Goal: Find specific page/section: Find specific page/section

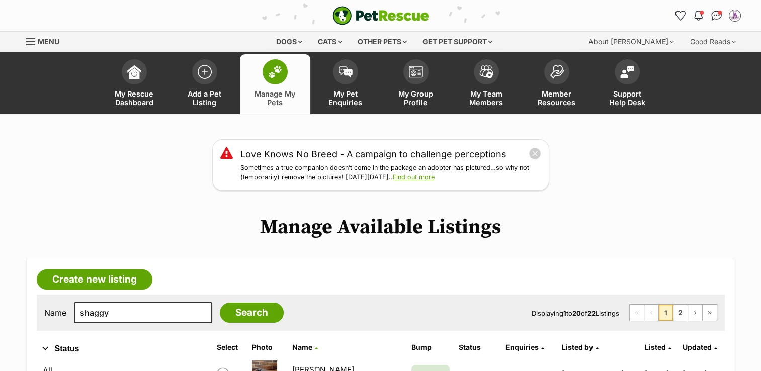
type input "shaggy"
click at [220, 303] on input "Search" at bounding box center [252, 313] width 64 height 20
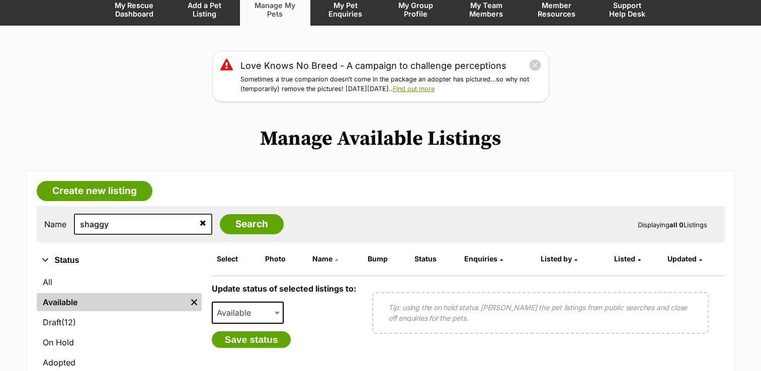
scroll to position [115, 0]
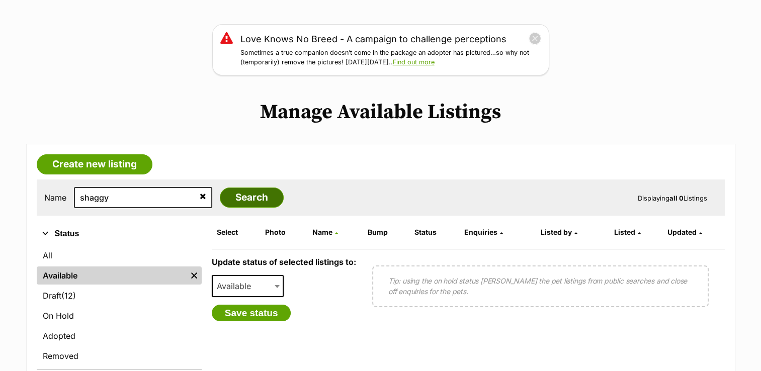
click at [224, 203] on input "Search" at bounding box center [252, 198] width 64 height 20
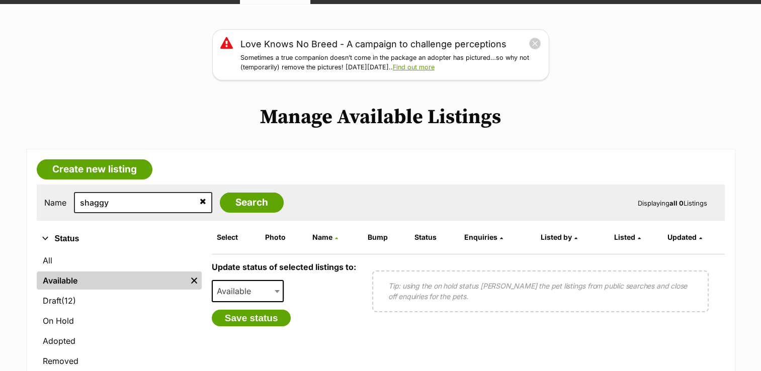
scroll to position [113, 0]
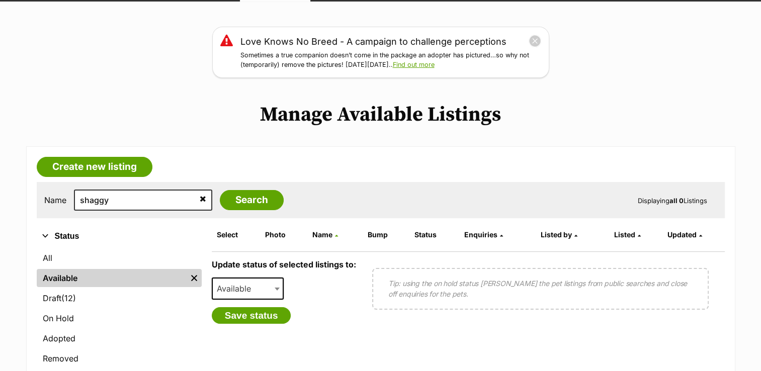
click at [200, 197] on icon at bounding box center [203, 199] width 7 height 8
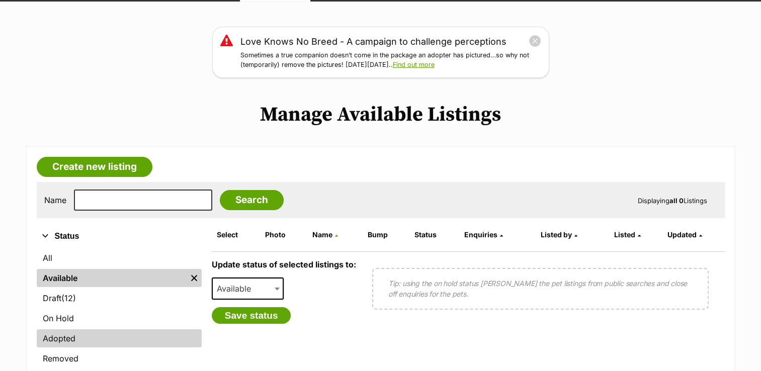
click at [95, 337] on link "Adopted" at bounding box center [119, 338] width 165 height 18
click at [71, 338] on link "Adopted" at bounding box center [119, 338] width 165 height 18
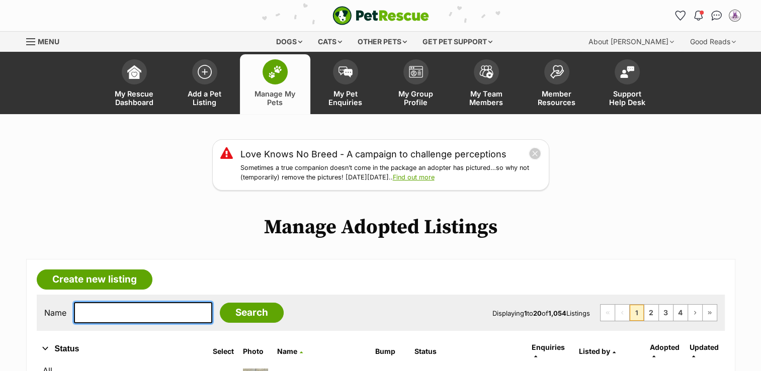
click at [105, 310] on input "text" at bounding box center [143, 312] width 138 height 21
